Goal: Communication & Community: Connect with others

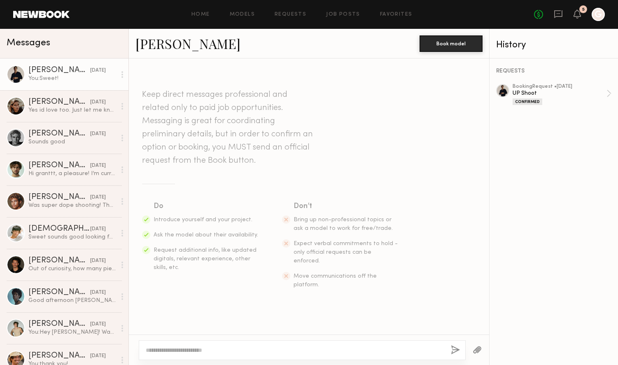
scroll to position [397, 0]
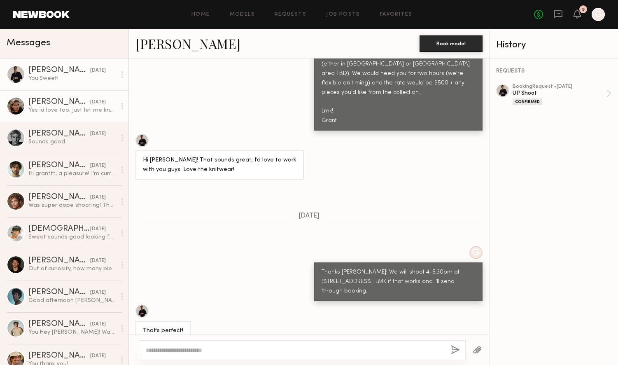
click at [90, 102] on div "[DATE]" at bounding box center [98, 102] width 16 height 8
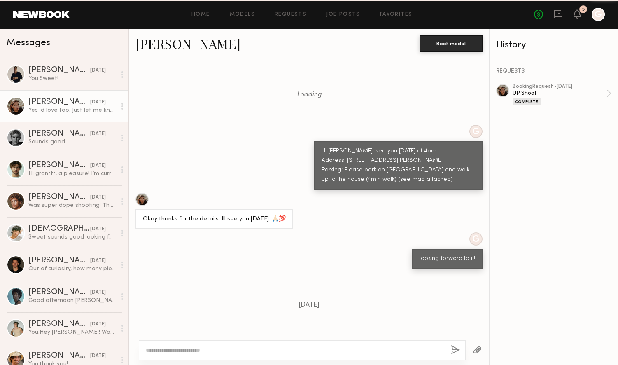
scroll to position [439, 0]
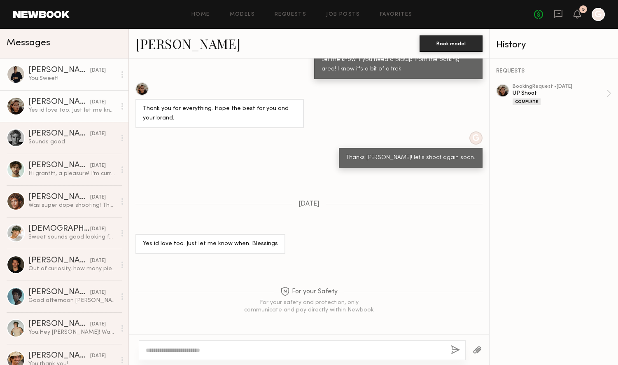
click at [58, 79] on div "You: Sweet!" at bounding box center [72, 79] width 88 height 8
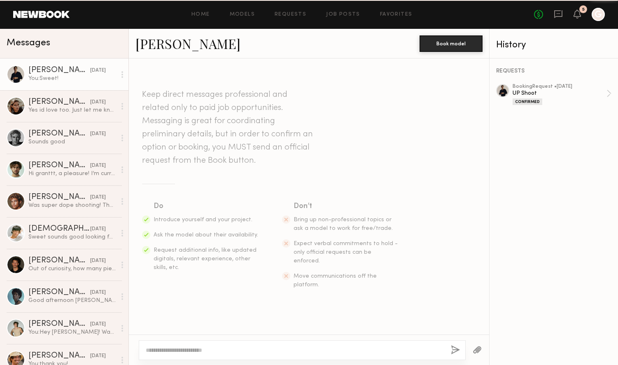
scroll to position [397, 0]
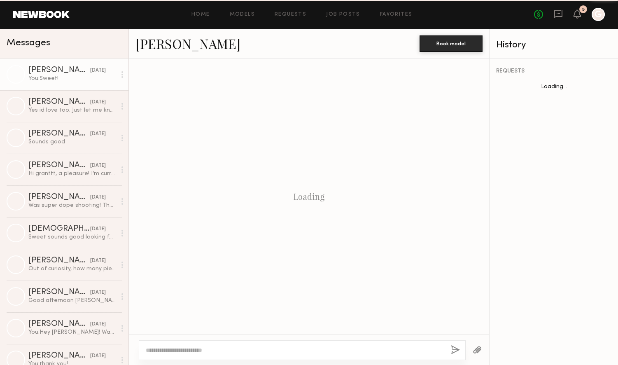
scroll to position [397, 0]
